Goal: Check status: Check status

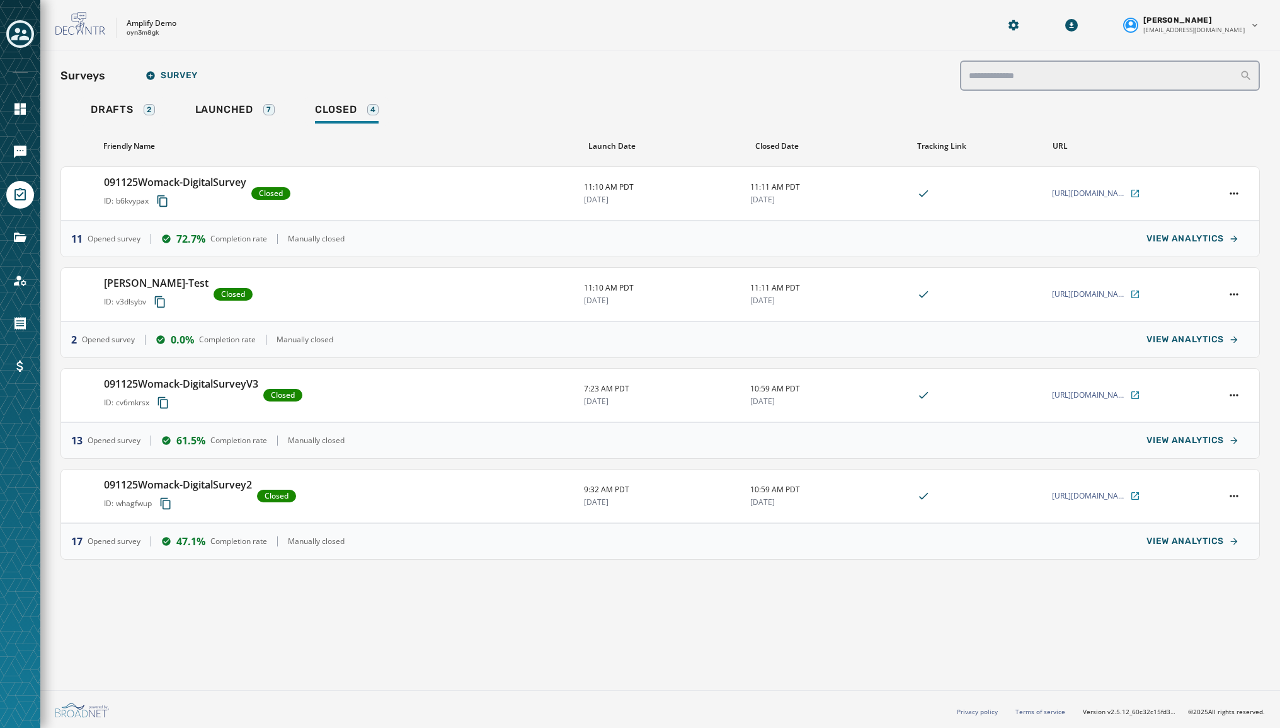
click at [30, 31] on div "Toggle account select drawer" at bounding box center [20, 34] width 23 height 23
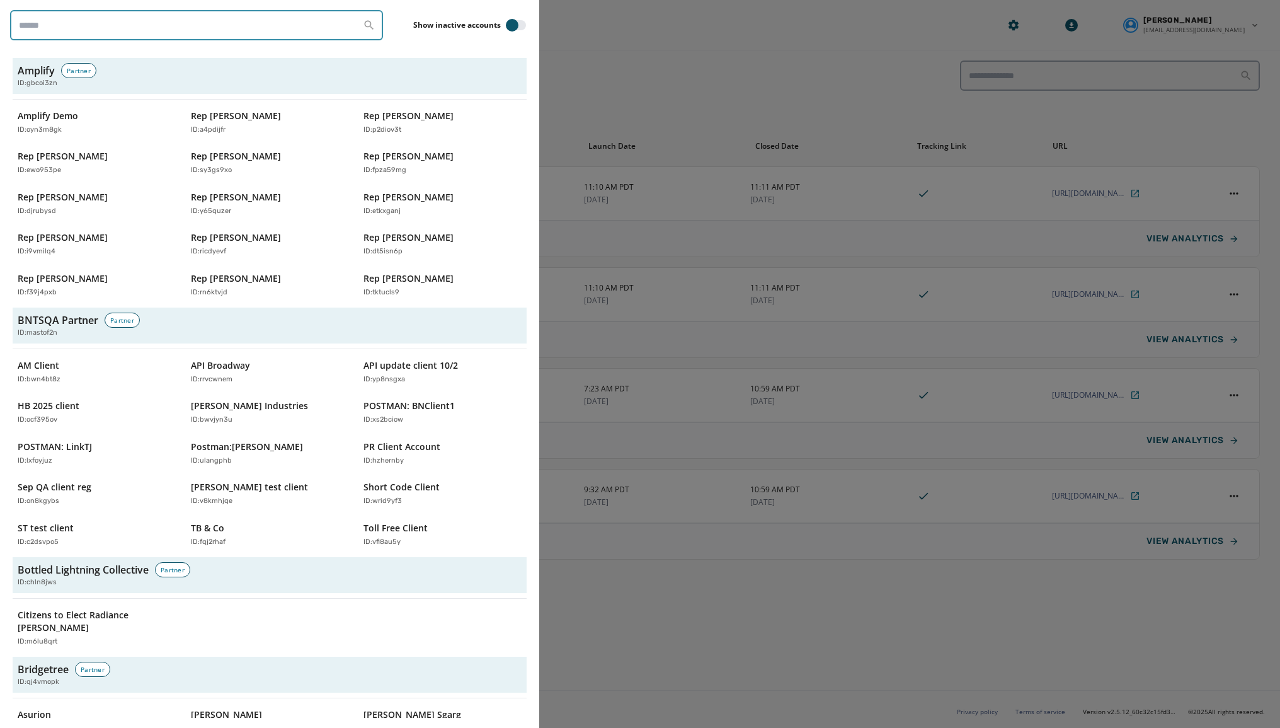
click at [38, 31] on input "search" at bounding box center [196, 25] width 373 height 30
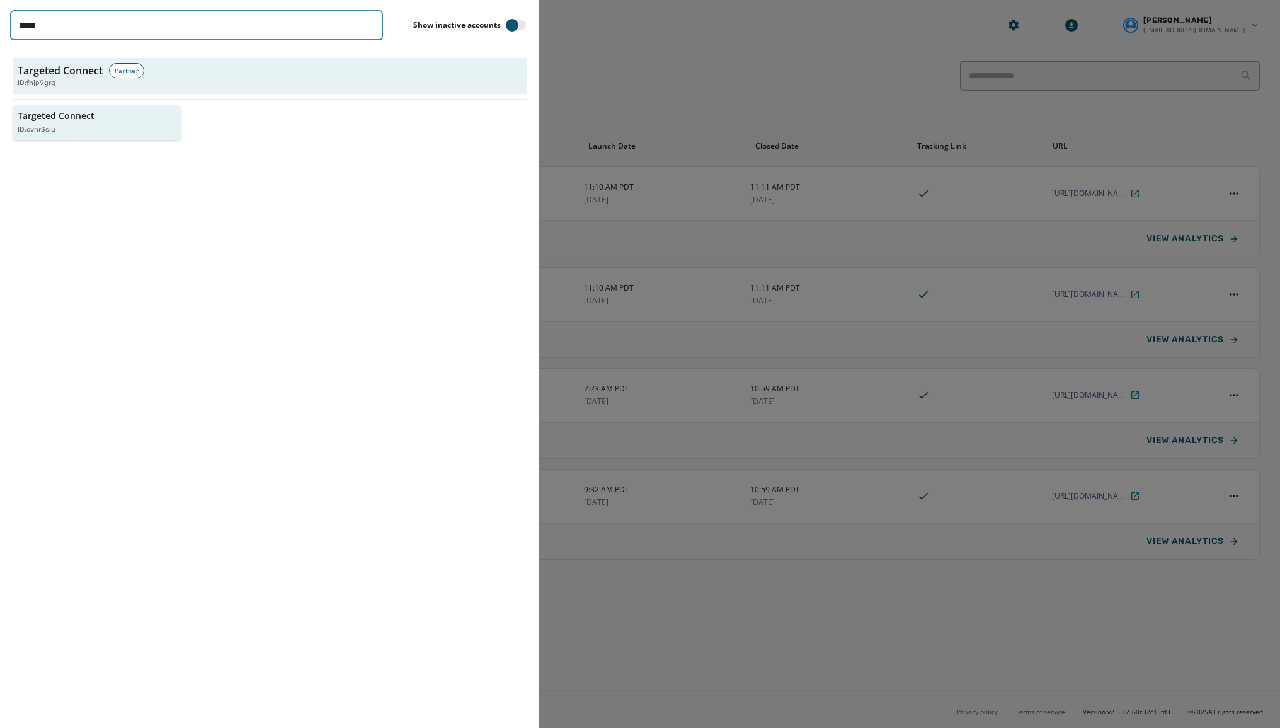
type input "*****"
click at [77, 123] on div "Targeted Connect ID: ovnr3siu" at bounding box center [91, 123] width 146 height 26
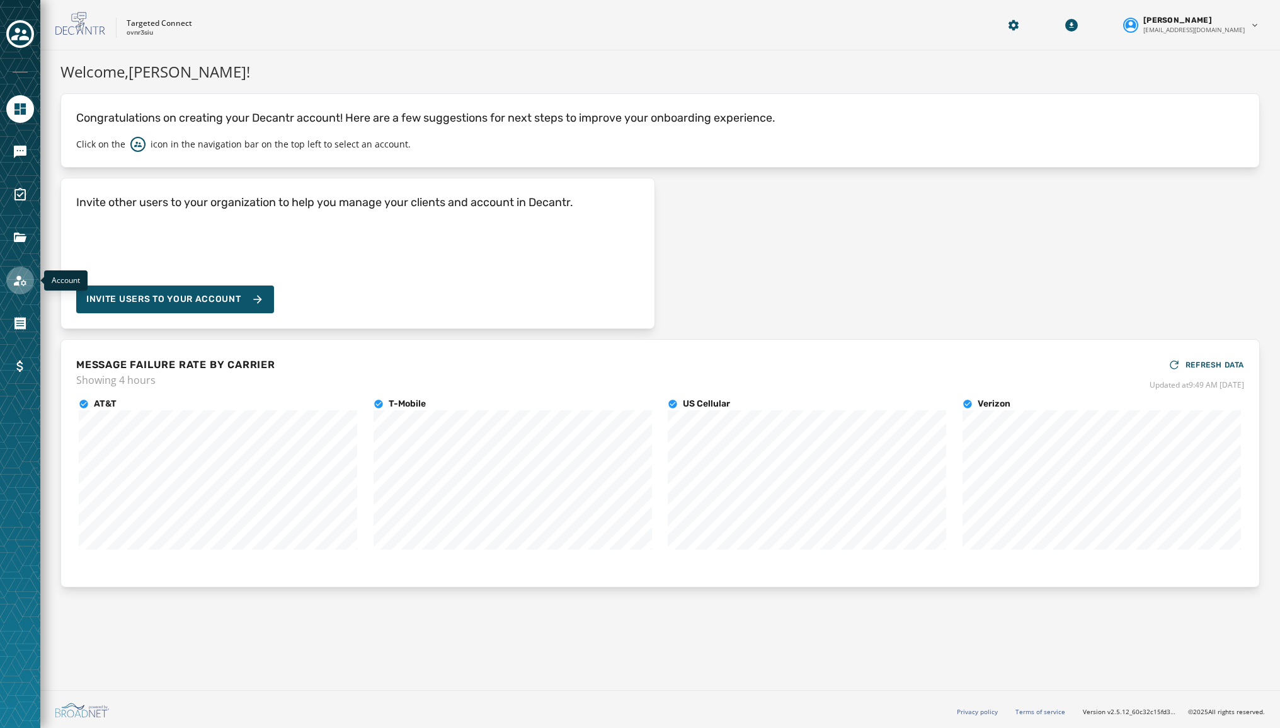
click at [16, 283] on icon "Navigate to Account" at bounding box center [20, 280] width 13 height 11
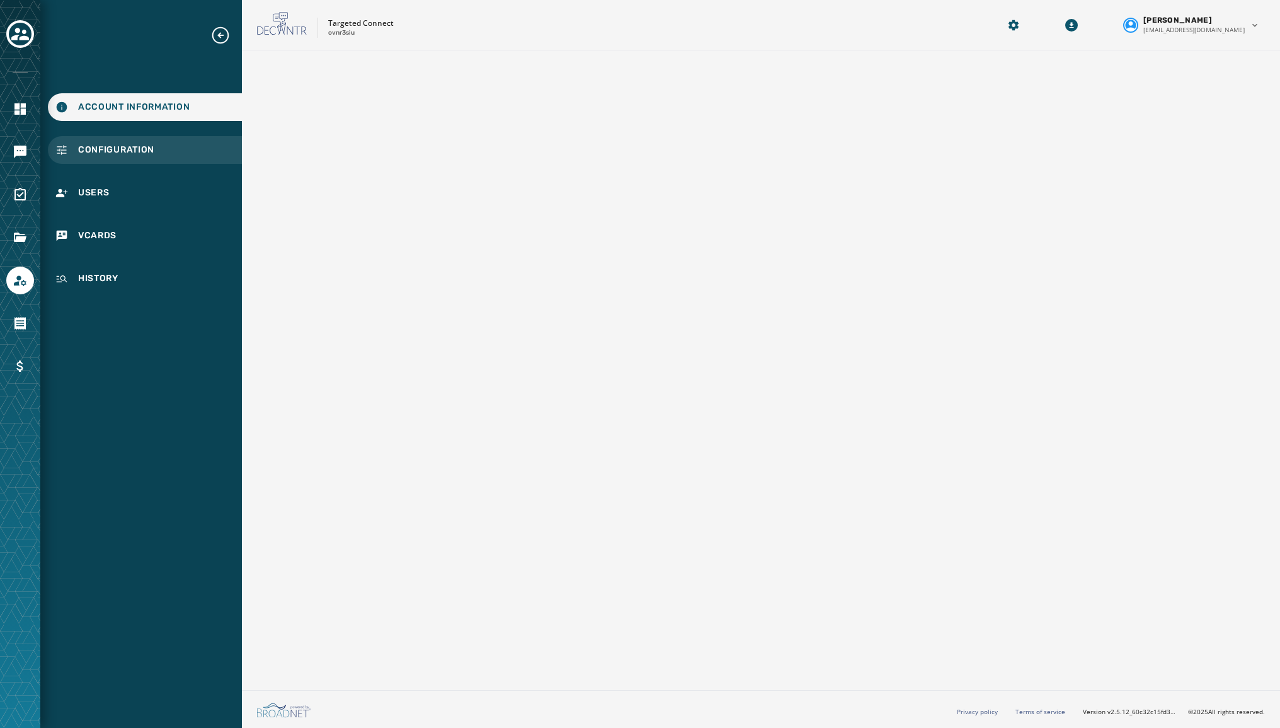
click at [92, 160] on div "Configuration" at bounding box center [145, 150] width 194 height 28
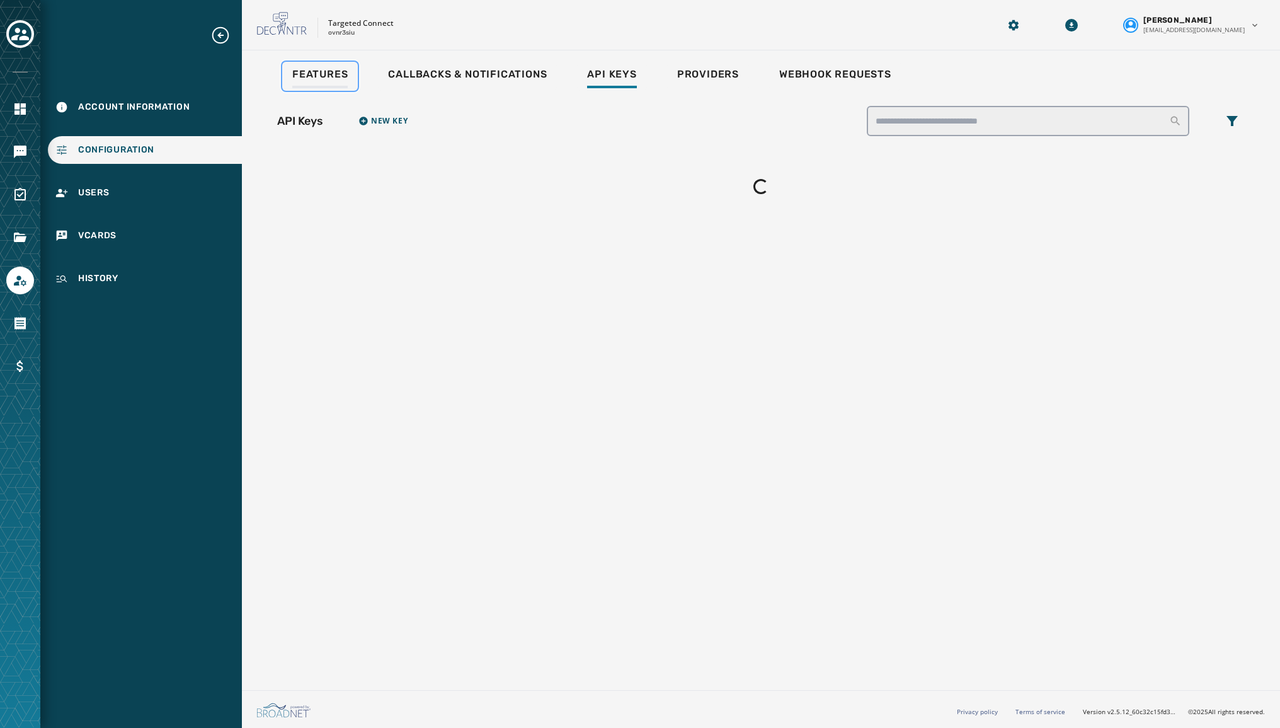
click at [319, 72] on span "Features" at bounding box center [319, 74] width 55 height 13
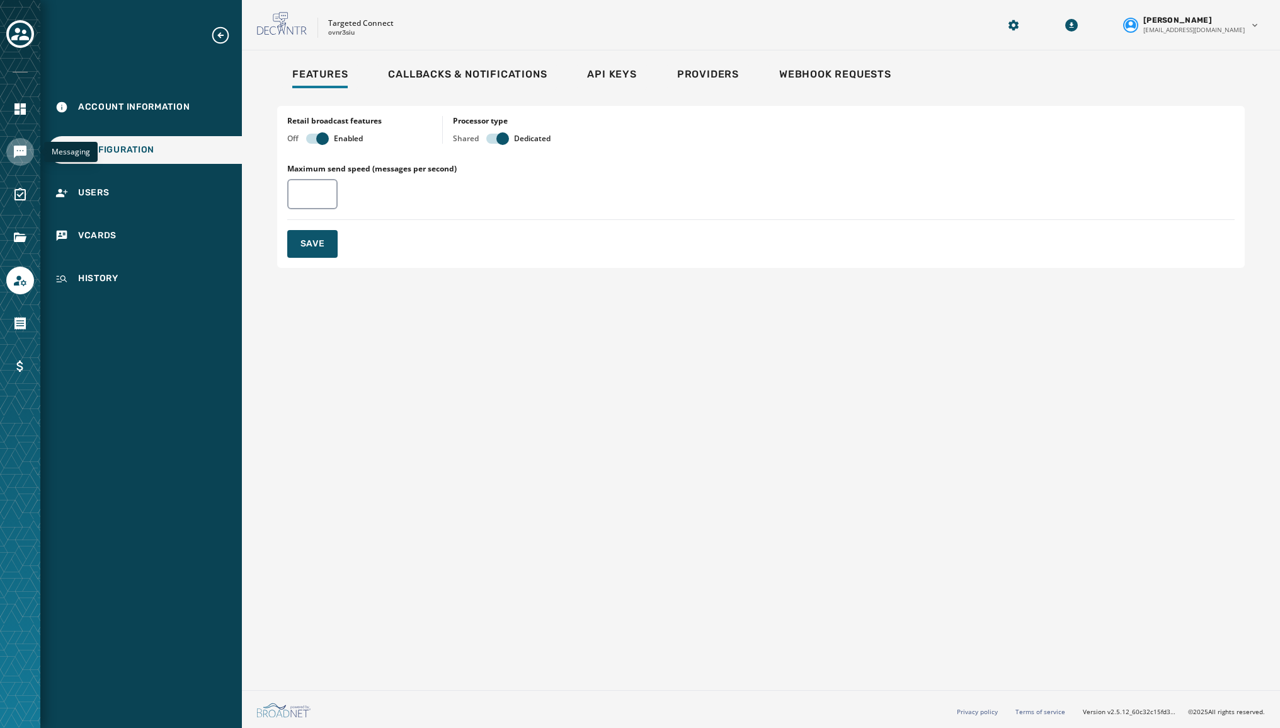
click at [16, 152] on icon "Navigate to Messaging" at bounding box center [20, 152] width 13 height 13
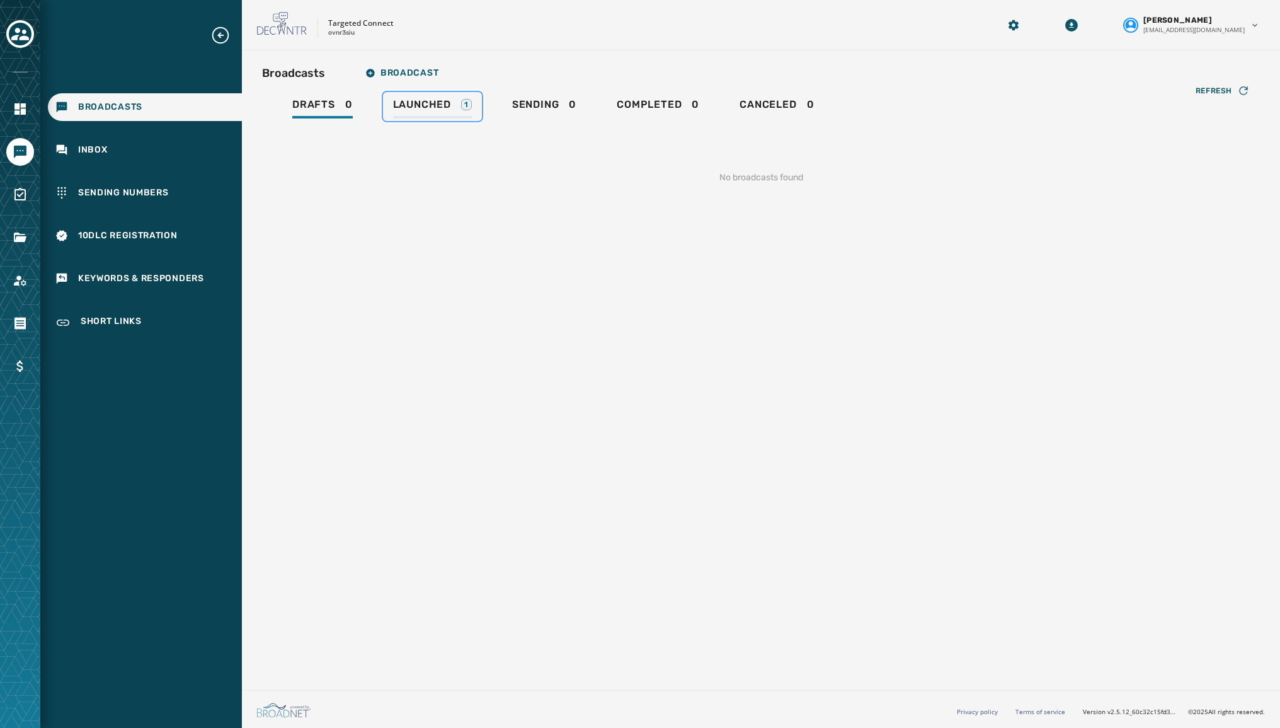
click at [433, 108] on span "Launched" at bounding box center [422, 104] width 58 height 13
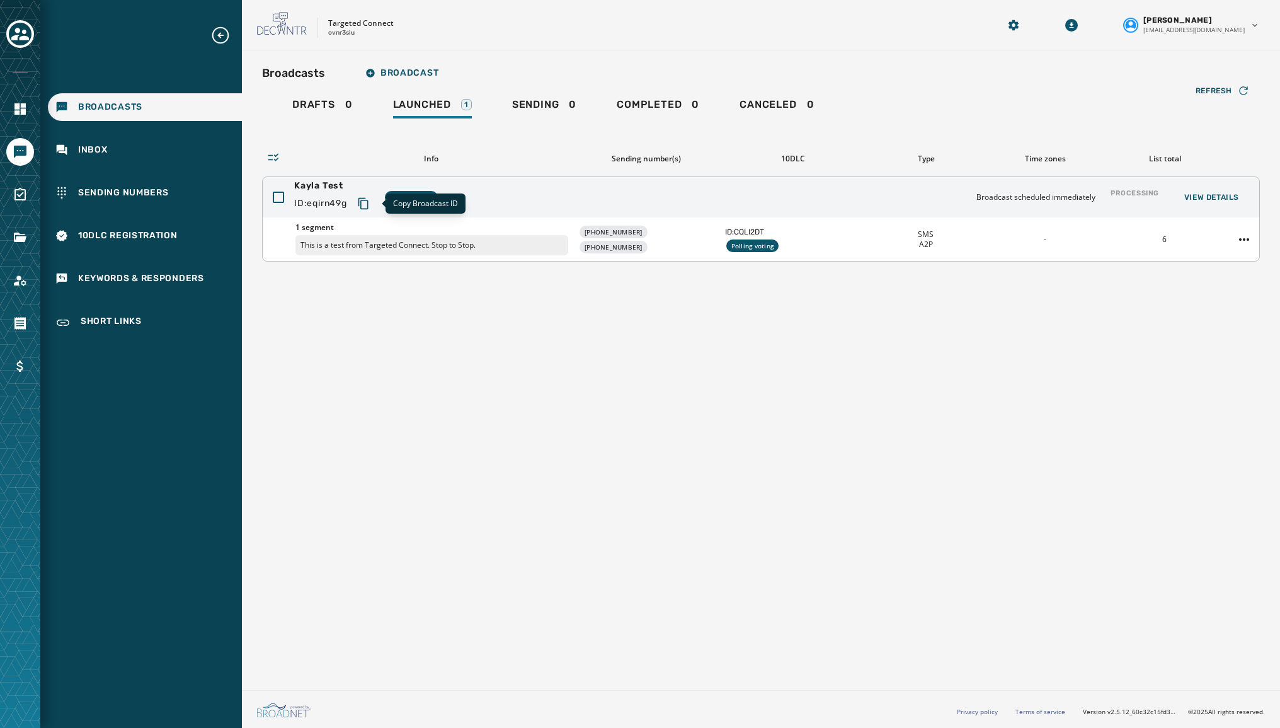
click at [366, 201] on icon "Copy text to clipboard" at bounding box center [363, 203] width 13 height 13
click at [905, 391] on div "Broadcasts Broadcast Drafts 0 Launched 1 Sending 1 Completed 0 Canceled 0 Refre…" at bounding box center [761, 367] width 1038 height 634
click at [516, 104] on span "Sending" at bounding box center [535, 104] width 47 height 13
click at [362, 201] on icon "Copy text to clipboard" at bounding box center [361, 203] width 13 height 13
click at [428, 95] on link "Launched 1" at bounding box center [432, 106] width 99 height 29
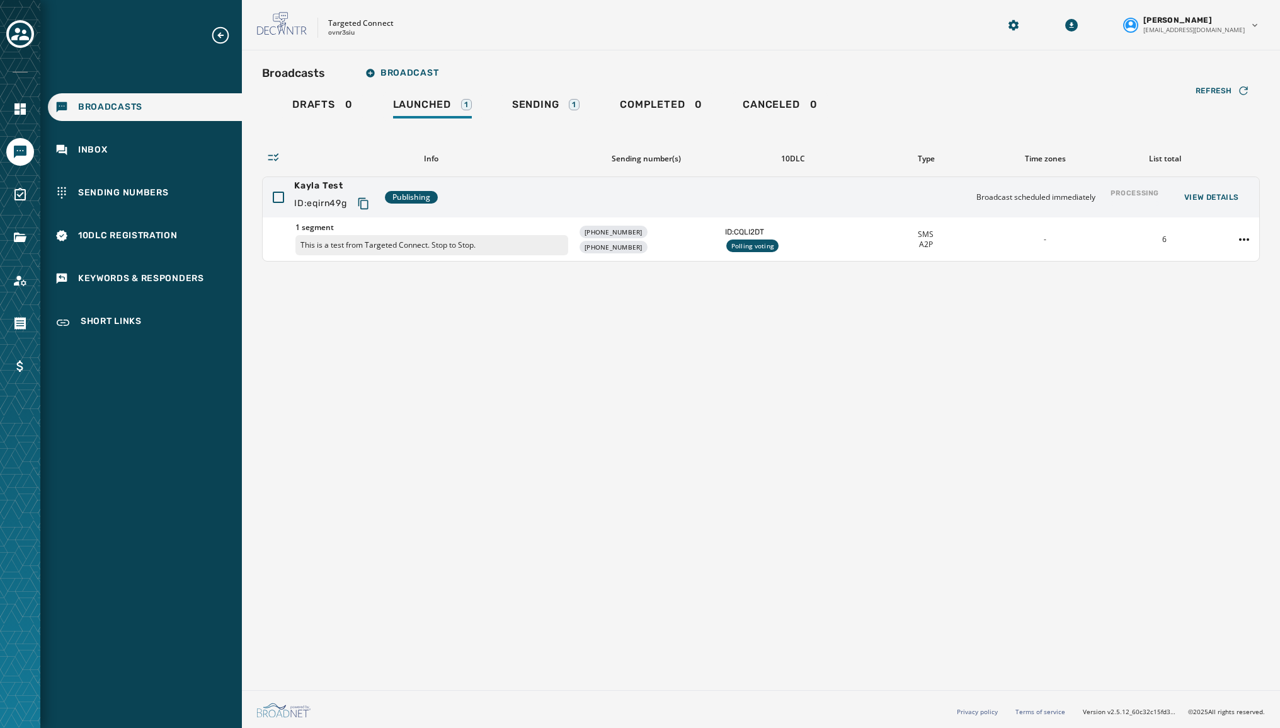
click at [465, 442] on div "Broadcasts Broadcast Drafts 0 Launched 1 Sending 1 Completed 0 Canceled 0 Refre…" at bounding box center [761, 367] width 1038 height 634
click at [539, 519] on div "Broadcasts Broadcast Drafts 0 Launched 1 Sending 1 Completed 0 Canceled 0 Refre…" at bounding box center [761, 367] width 1038 height 634
drag, startPoint x: 550, startPoint y: 98, endPoint x: 544, endPoint y: 105, distance: 8.5
click at [550, 98] on span "Sending" at bounding box center [535, 104] width 47 height 13
click at [359, 204] on icon "Copy text to clipboard" at bounding box center [360, 203] width 10 height 11
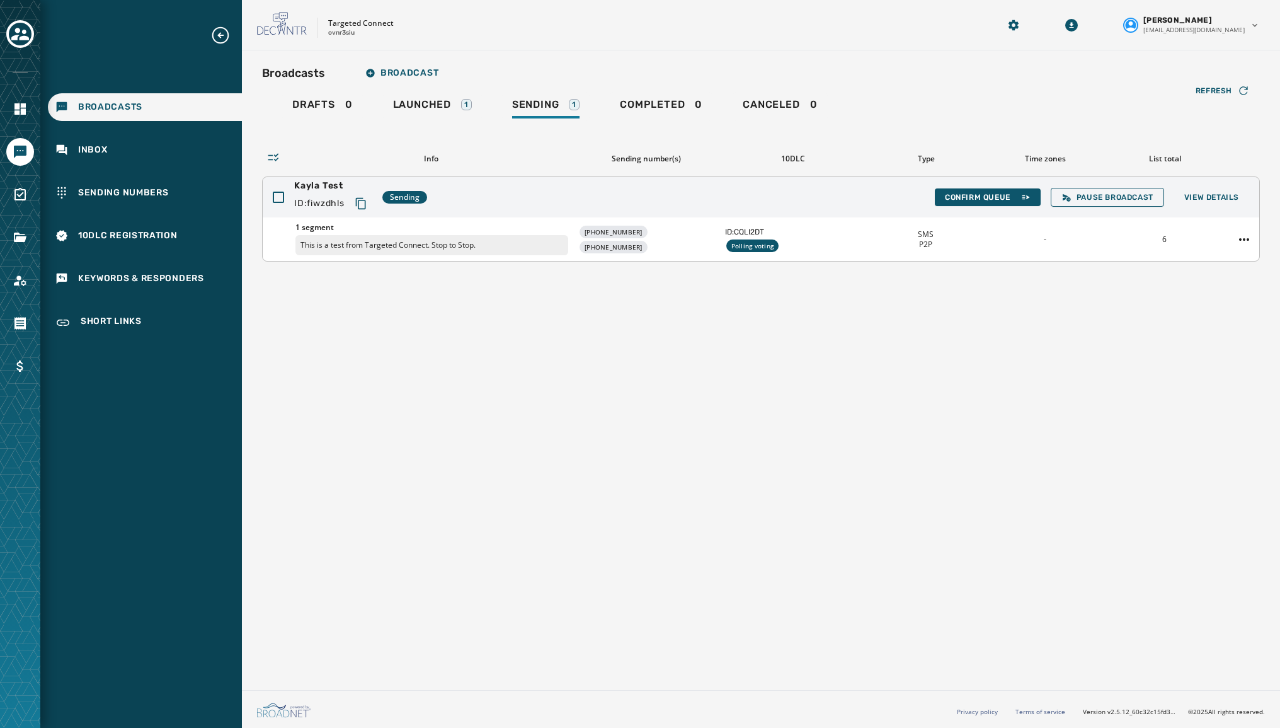
click at [741, 697] on footer "Privacy policy Terms of service Version v2.5.12_60c32c15fd37978ea97d18c88c1d5e6…" at bounding box center [761, 709] width 1038 height 38
click at [423, 106] on span "Launched" at bounding box center [422, 104] width 58 height 13
click at [497, 410] on div "Broadcasts Broadcast Drafts 0 Launched 1 Sending 1 Completed 0 Canceled 0 Refre…" at bounding box center [761, 367] width 1038 height 634
click at [1239, 241] on html "Broadcasts Inbox Sending Numbers 10DLC Registration Keywords & Responders Short…" at bounding box center [640, 364] width 1280 height 728
click at [1015, 368] on html "Broadcasts Inbox Sending Numbers 10DLC Registration Keywords & Responders Short…" at bounding box center [640, 364] width 1280 height 728
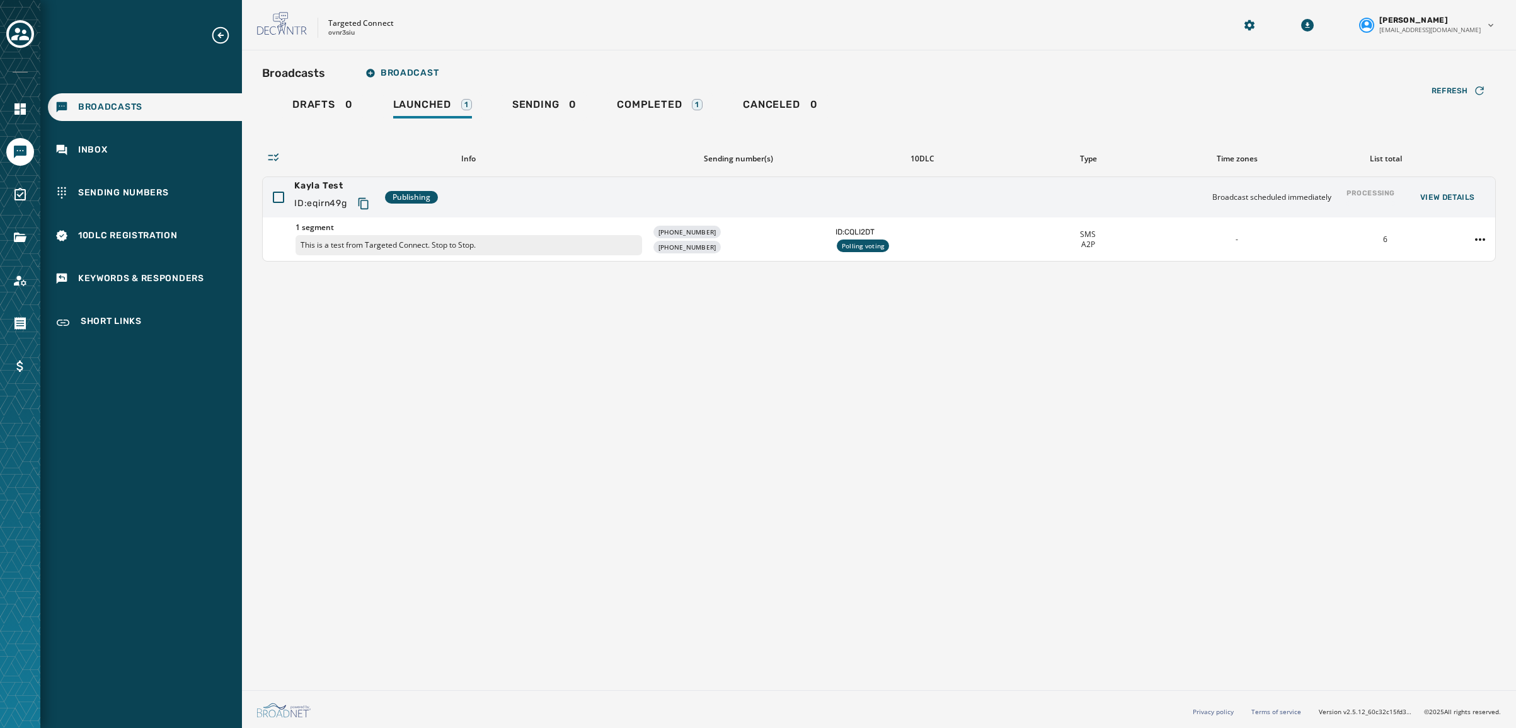
click at [530, 427] on div "Broadcasts Broadcast Drafts 0 Launched 1 Sending 0 Completed 1 Canceled 0 Refre…" at bounding box center [879, 367] width 1274 height 634
